Goal: Complete application form

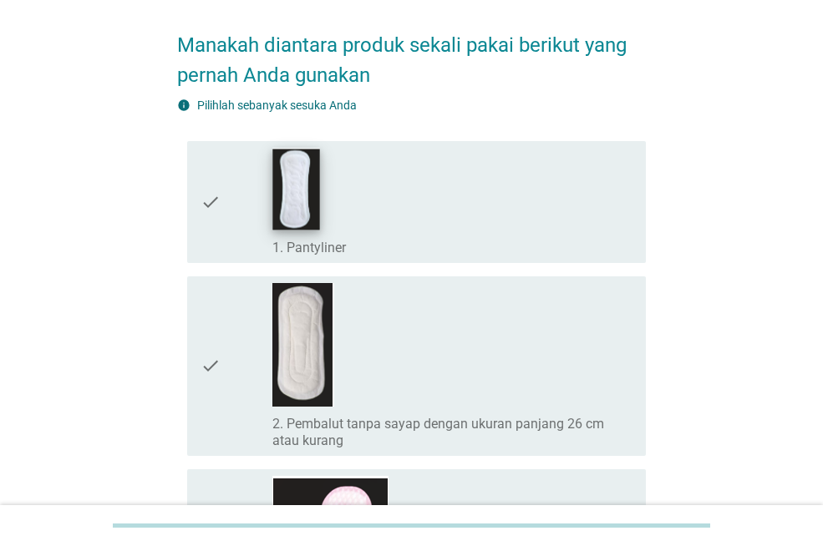
scroll to position [167, 0]
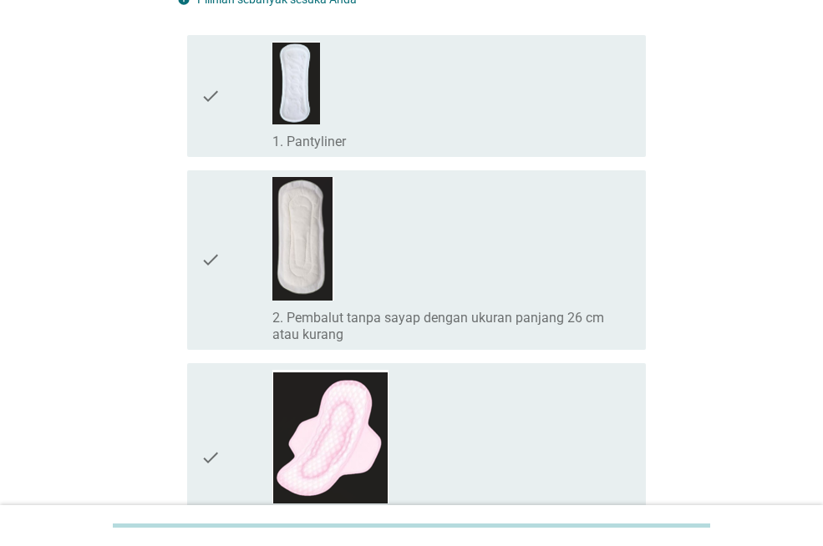
click at [404, 96] on div "check_box_outline_blank 1. Pantyliner" at bounding box center [452, 96] width 360 height 109
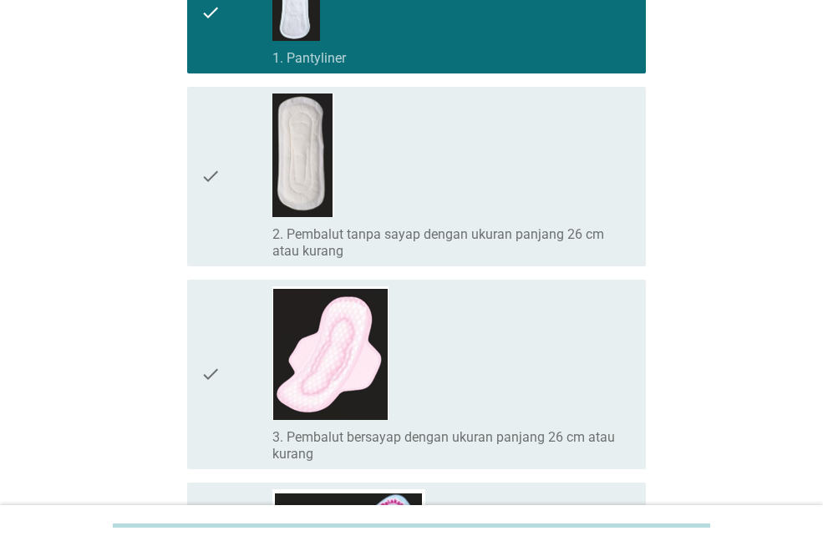
scroll to position [334, 0]
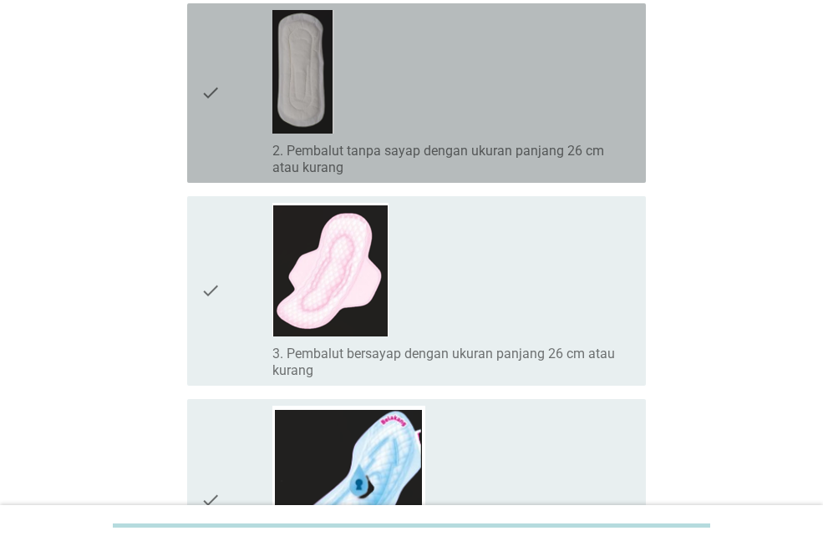
click at [472, 48] on div "check_box_outline_blank 2. Pembalut tanpa sayap dengan ukuran panjang 26 cm ata…" at bounding box center [452, 93] width 360 height 166
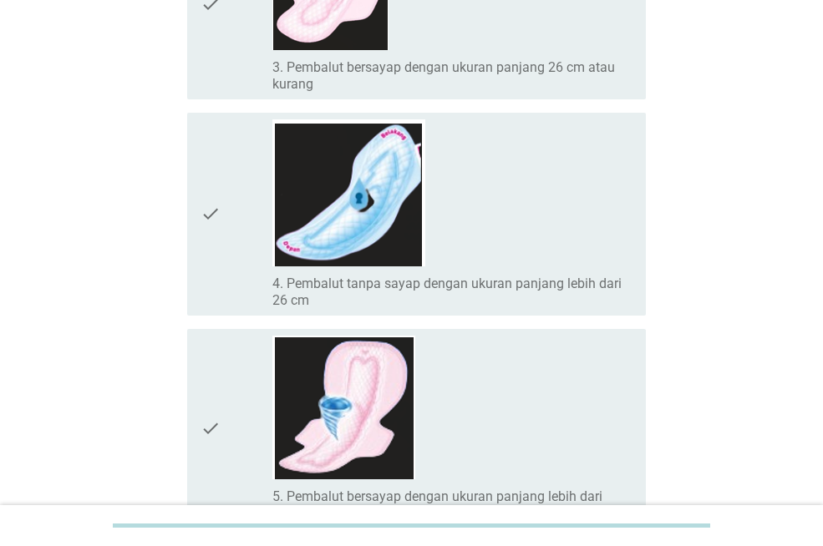
scroll to position [668, 0]
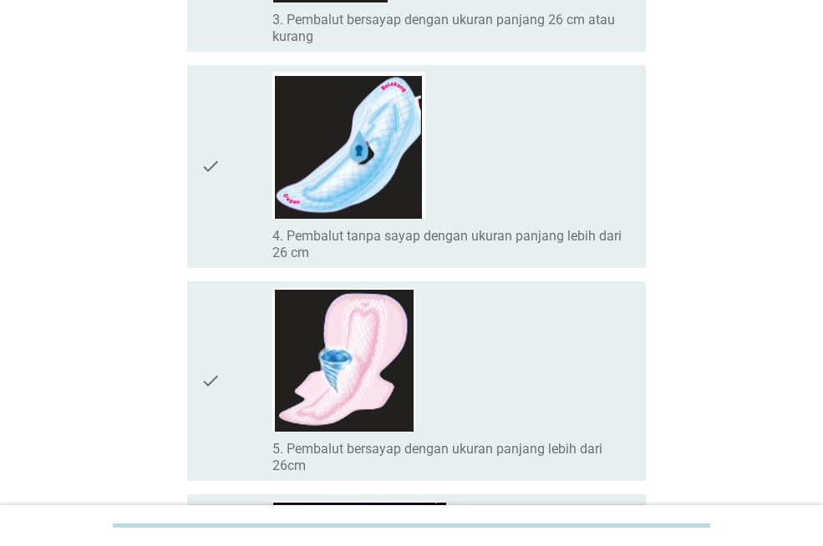
click at [542, 146] on div "check_box_outline_blank 4. Pembalut tanpa sayap dengan ukuran panjang lebih dar…" at bounding box center [452, 167] width 360 height 190
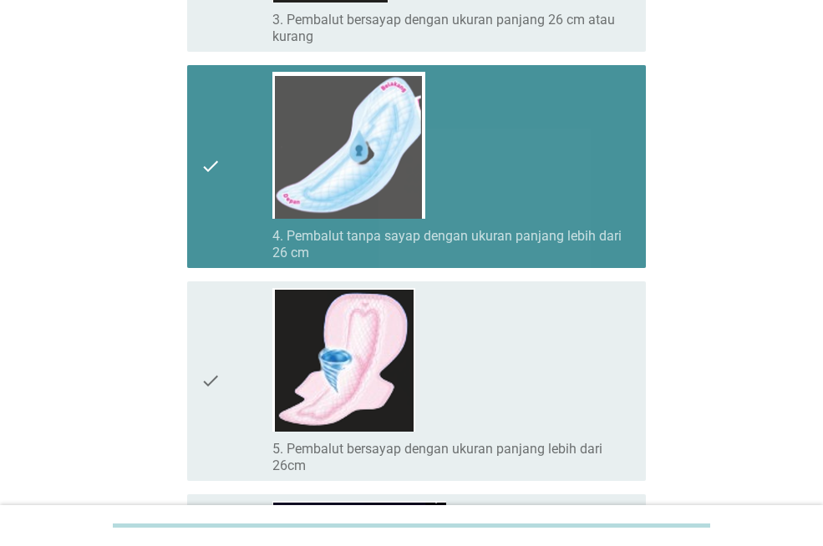
click at [542, 146] on div "check_box_outline_blank 4. Pembalut tanpa sayap dengan ukuran panjang lebih dar…" at bounding box center [452, 167] width 360 height 190
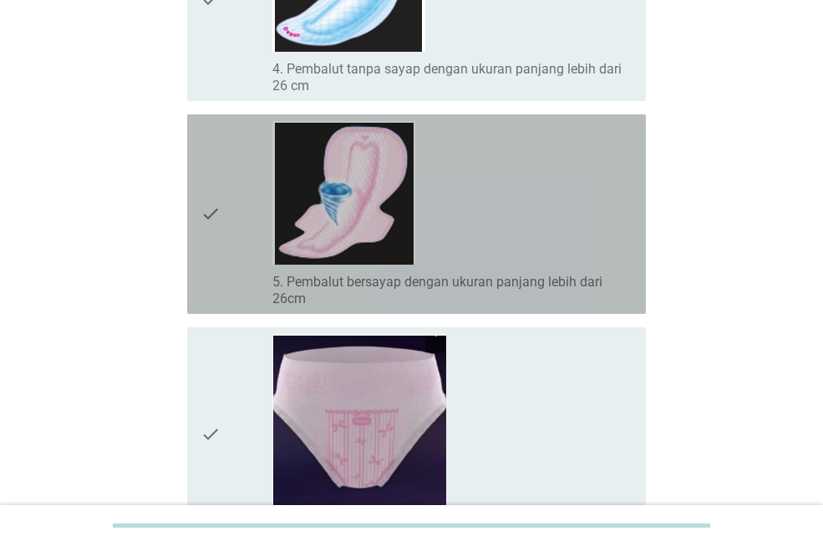
click at [556, 222] on div "check_box_outline_blank 5. Pembalut bersayap dengan ukuran panjang lebih dari 2…" at bounding box center [452, 214] width 360 height 186
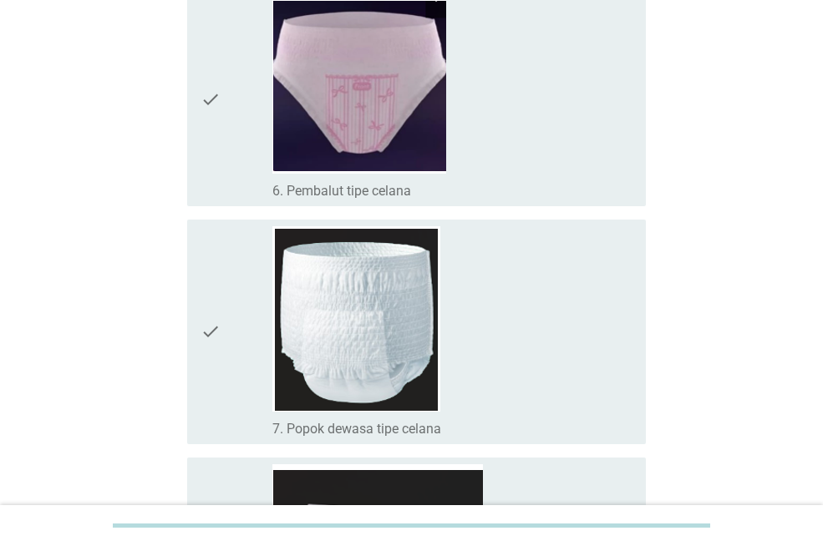
scroll to position [1505, 0]
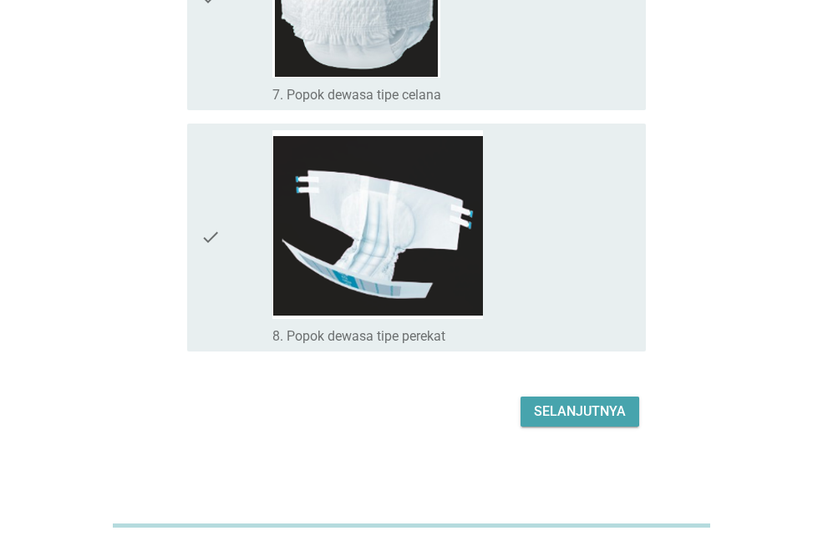
click at [604, 412] on div "Selanjutnya" at bounding box center [580, 412] width 92 height 20
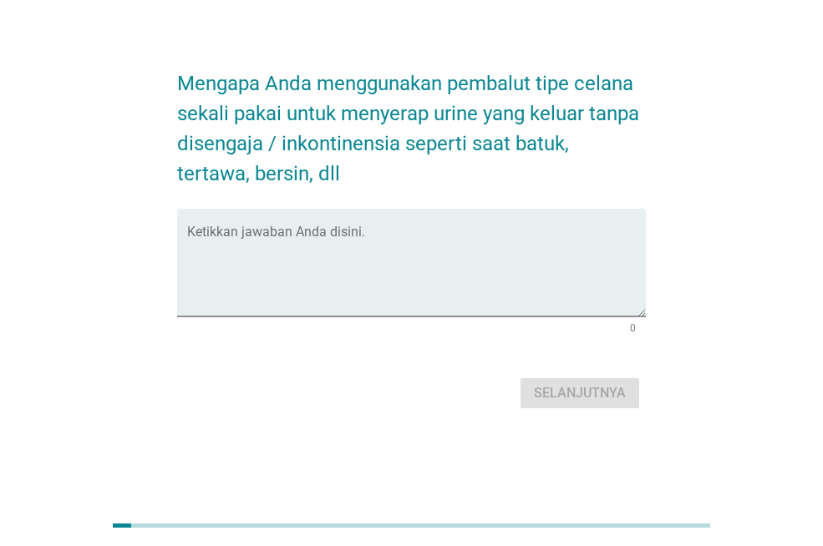
scroll to position [0, 0]
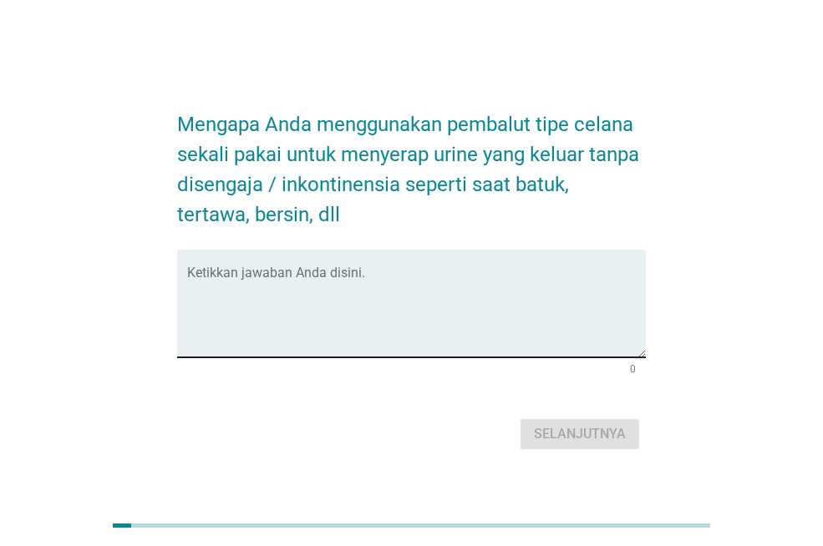
click at [307, 343] on textarea "Ketikkan jawaban Anda disini." at bounding box center [416, 314] width 459 height 88
click at [307, 343] on textarea "ti" at bounding box center [416, 314] width 459 height 88
click at [308, 287] on textarea "ti" at bounding box center [416, 314] width 459 height 88
click at [293, 347] on textarea "ti" at bounding box center [416, 314] width 459 height 88
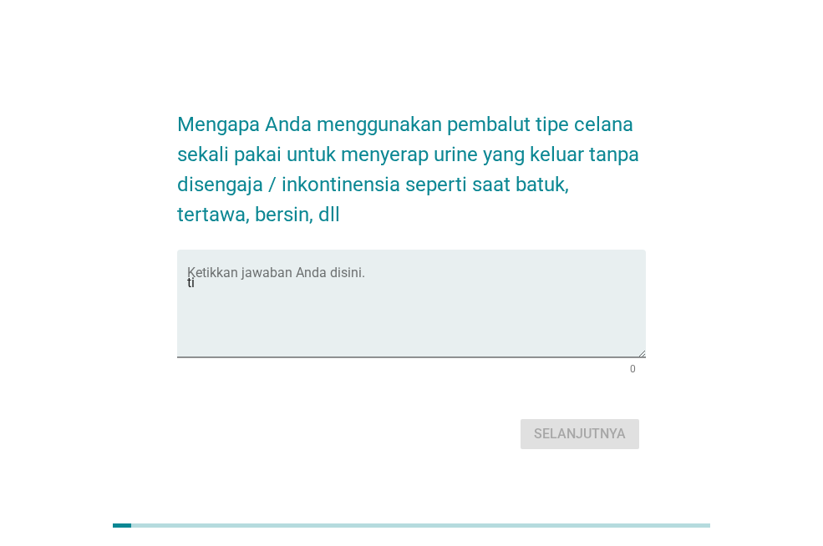
click at [293, 347] on textarea "ti" at bounding box center [416, 314] width 459 height 88
click at [293, 347] on textarea "ttt" at bounding box center [416, 314] width 459 height 88
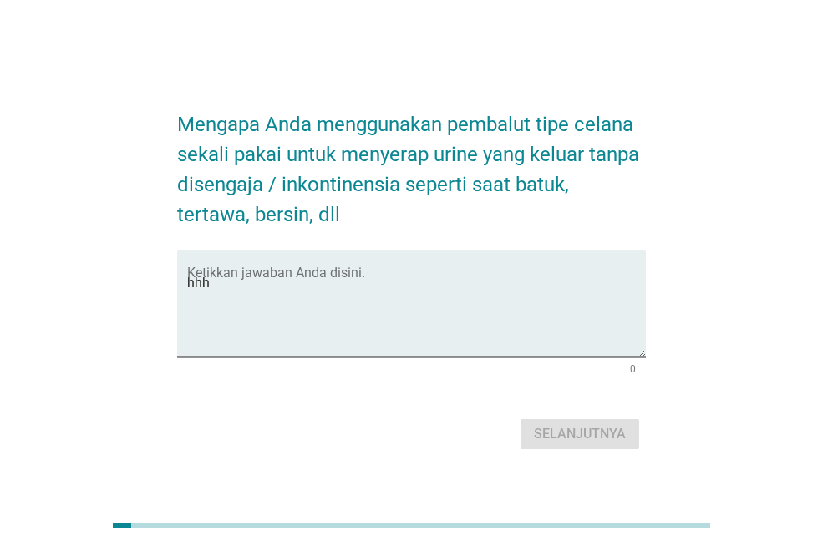
type textarea "hhhh"
click at [293, 347] on textarea "hhhh" at bounding box center [416, 314] width 459 height 88
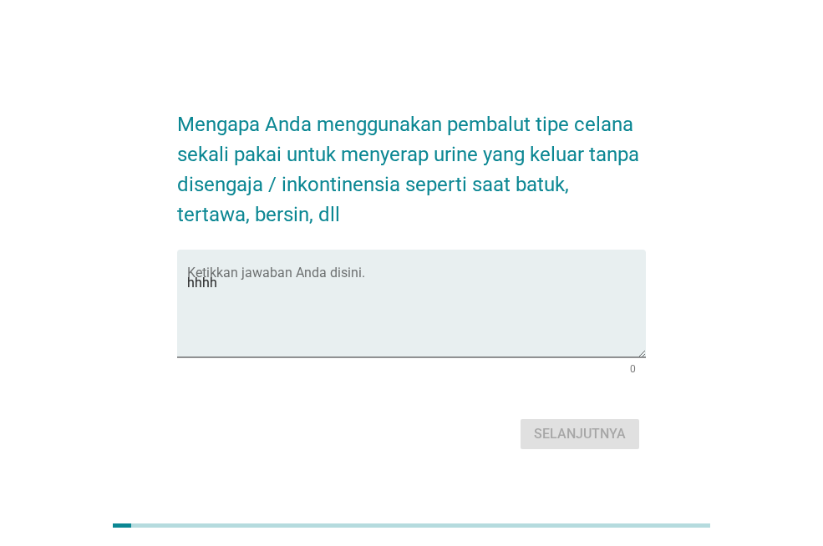
click at [275, 313] on textarea "hhhh" at bounding box center [416, 314] width 459 height 88
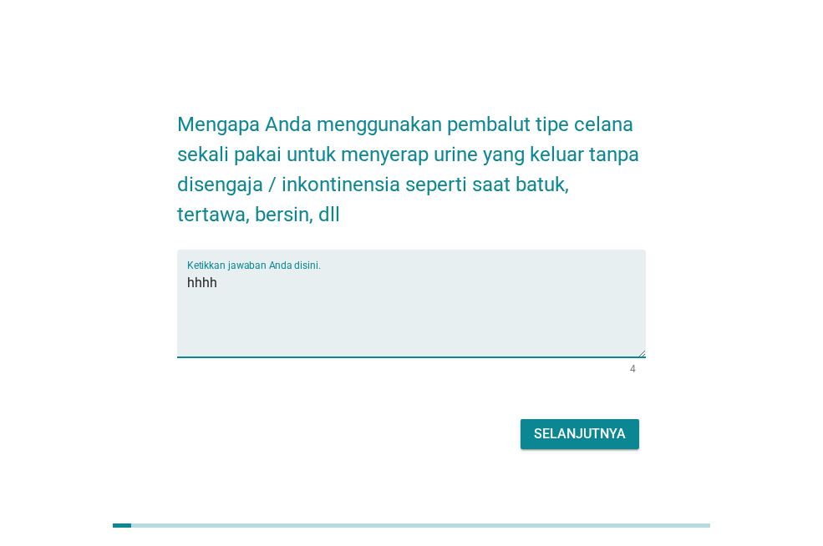
click at [226, 293] on textarea "hhhh" at bounding box center [416, 314] width 459 height 88
click at [222, 282] on textarea "hhhh" at bounding box center [416, 314] width 459 height 88
